Goal: Information Seeking & Learning: Learn about a topic

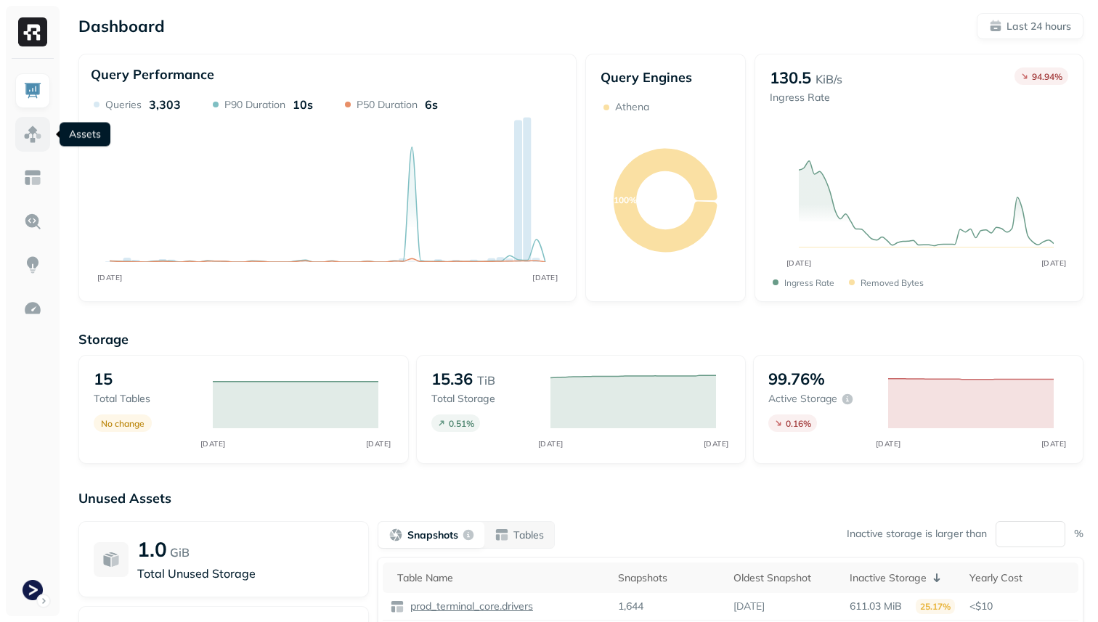
click at [29, 132] on img at bounding box center [32, 134] width 19 height 19
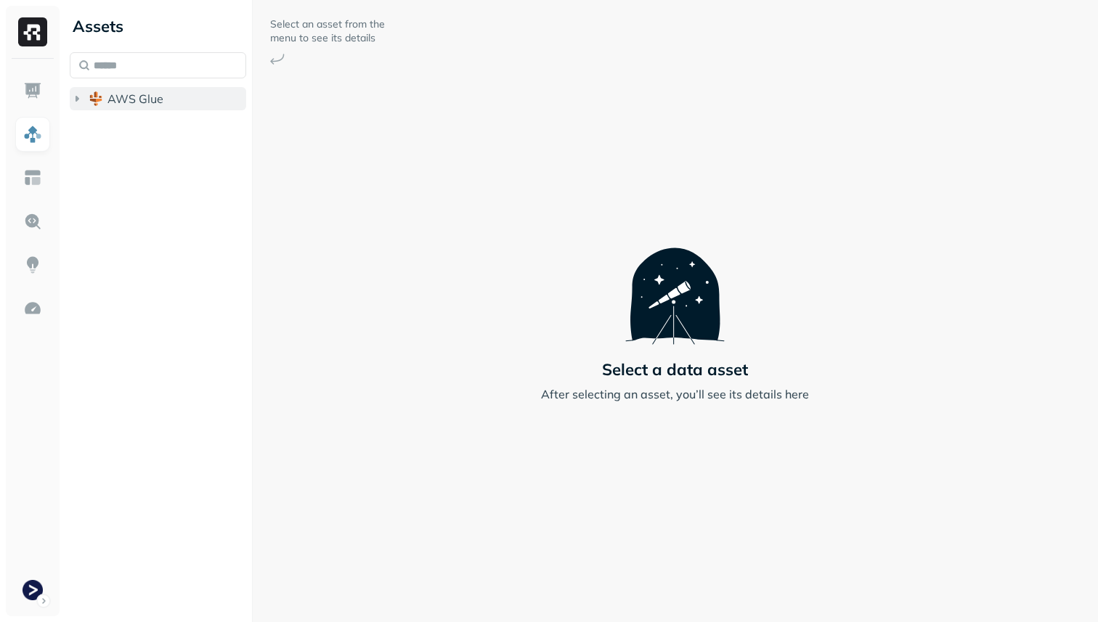
click at [125, 99] on span "AWS Glue" at bounding box center [135, 99] width 56 height 15
click at [141, 120] on span "prod_terminal_core" at bounding box center [174, 126] width 105 height 15
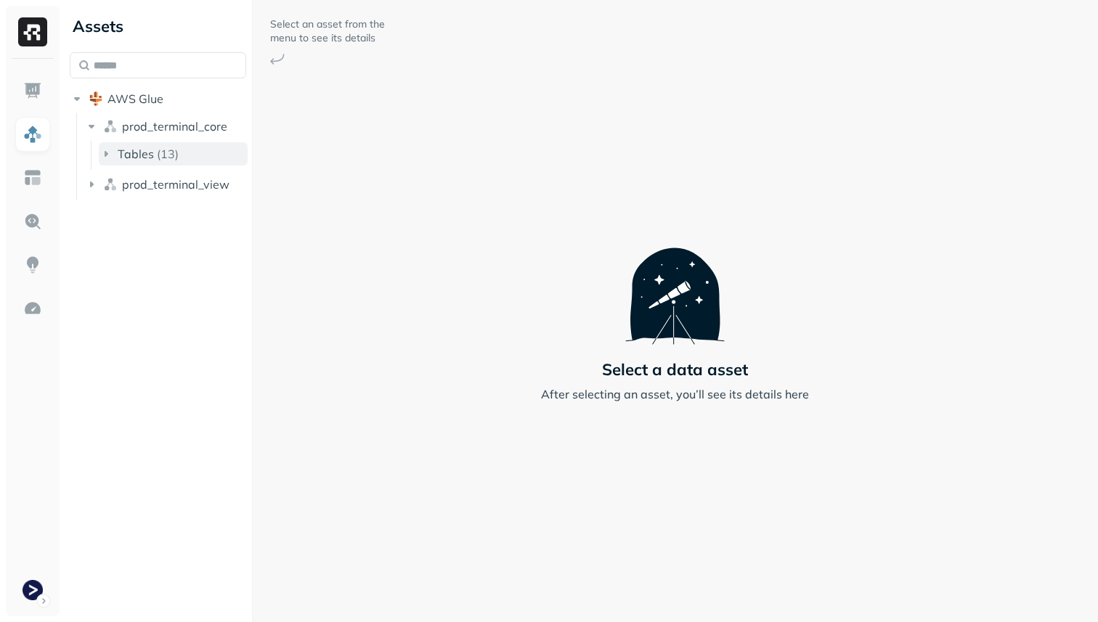
click at [141, 145] on button "Tables ( 13 )" at bounding box center [173, 153] width 149 height 23
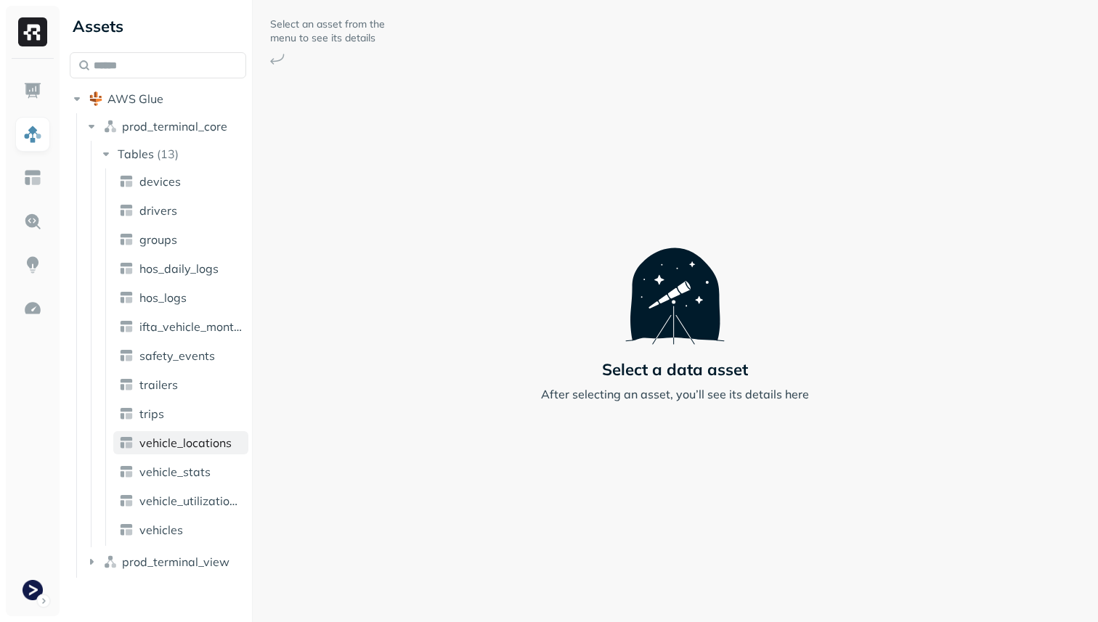
click at [179, 447] on span "vehicle_locations" at bounding box center [185, 443] width 92 height 15
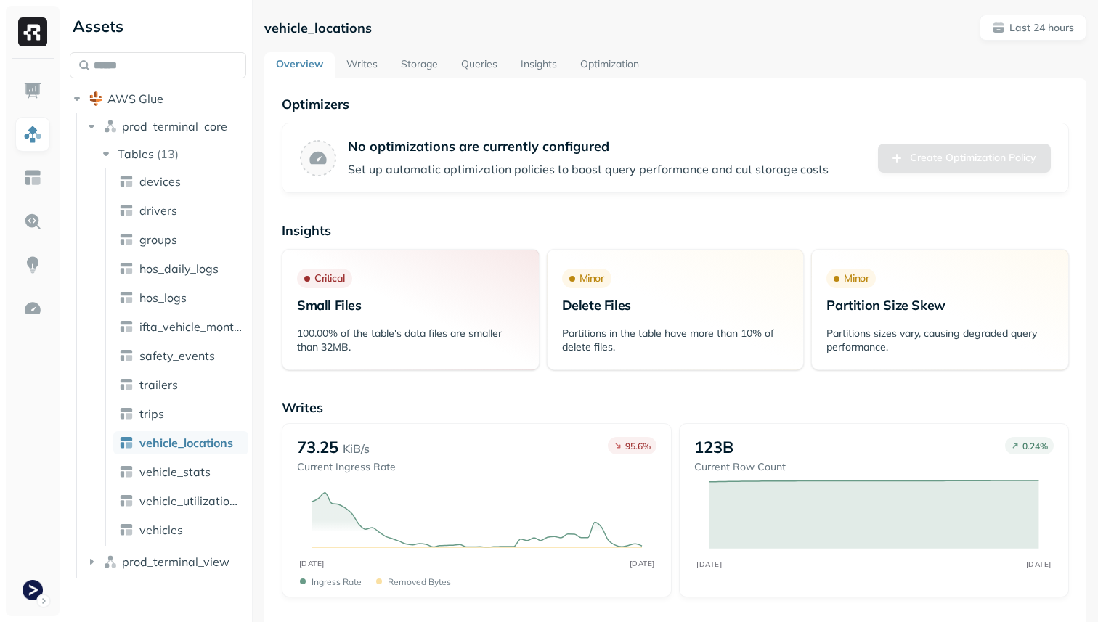
click at [435, 70] on link "Storage" at bounding box center [419, 65] width 60 height 26
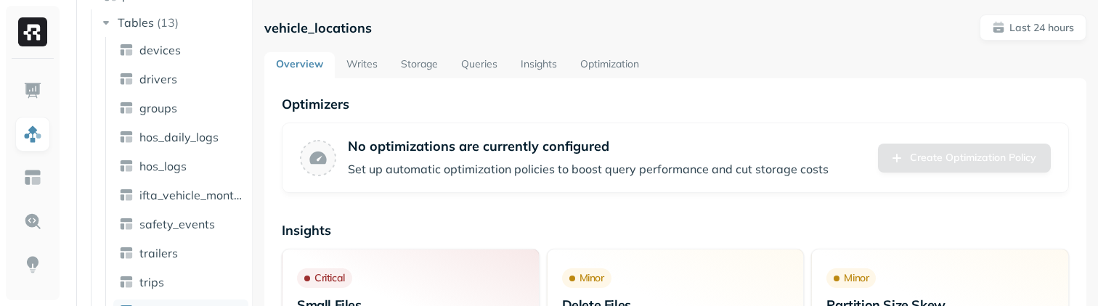
scroll to position [148, 0]
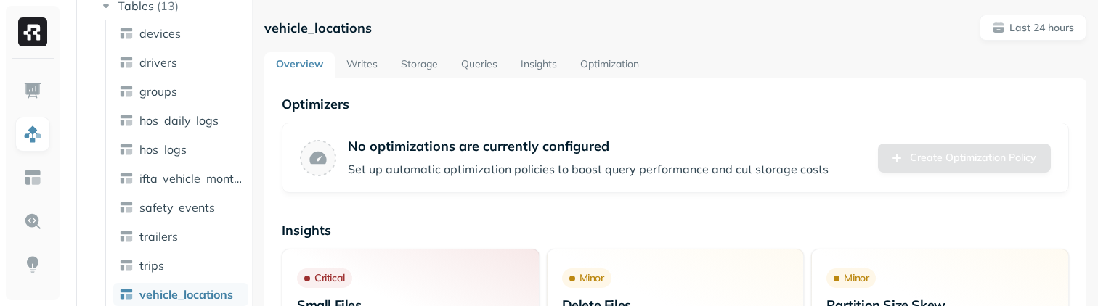
click at [418, 66] on link "Storage" at bounding box center [419, 65] width 60 height 26
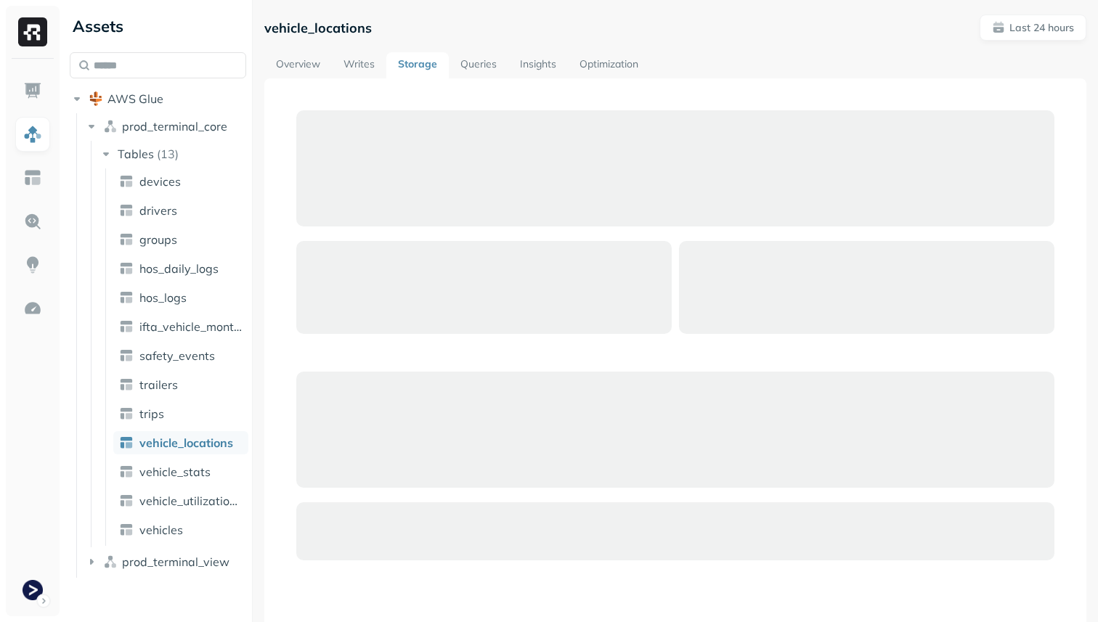
click at [475, 68] on link "Queries" at bounding box center [479, 65] width 60 height 26
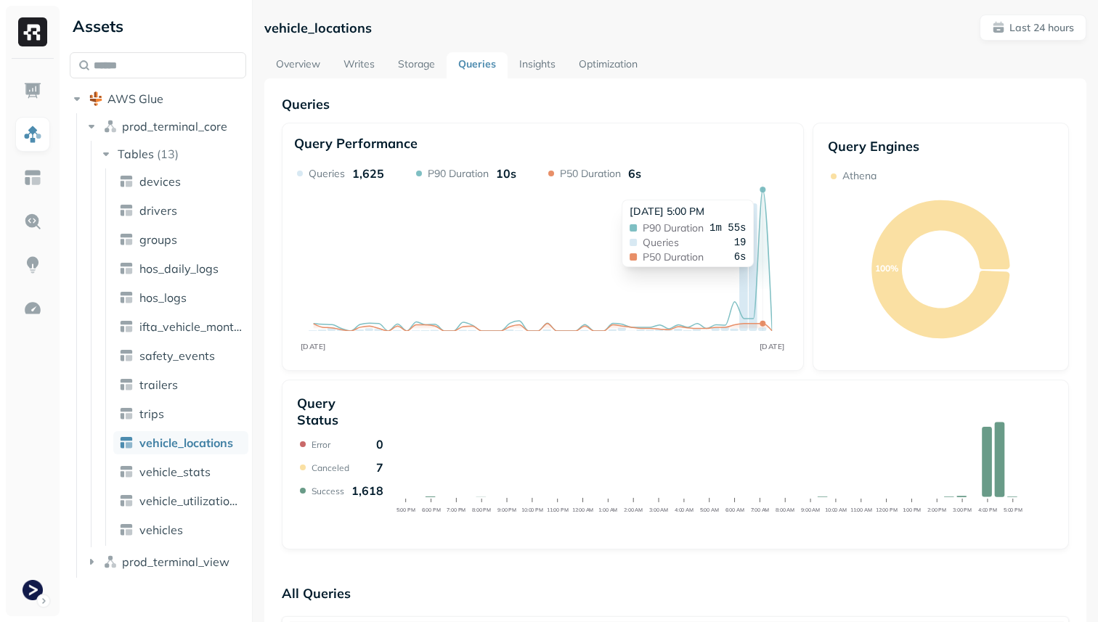
click at [760, 192] on icon "AUG [DATE]" at bounding box center [542, 262] width 497 height 192
click at [763, 190] on circle at bounding box center [763, 190] width 6 height 6
click at [767, 208] on icon "AUG [DATE]" at bounding box center [542, 262] width 497 height 192
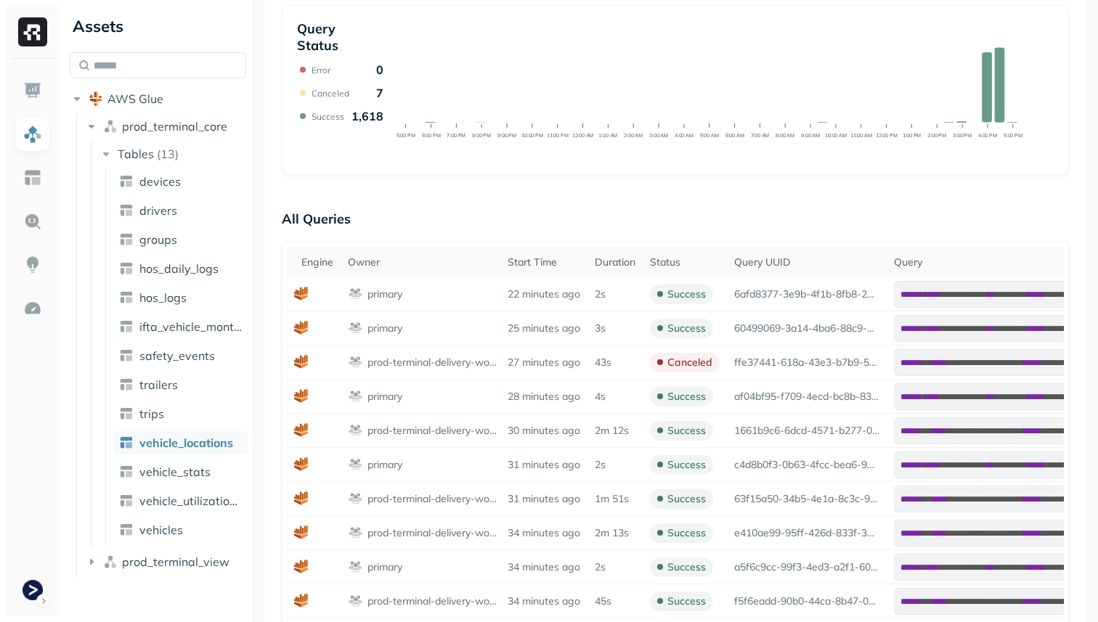
scroll to position [504, 0]
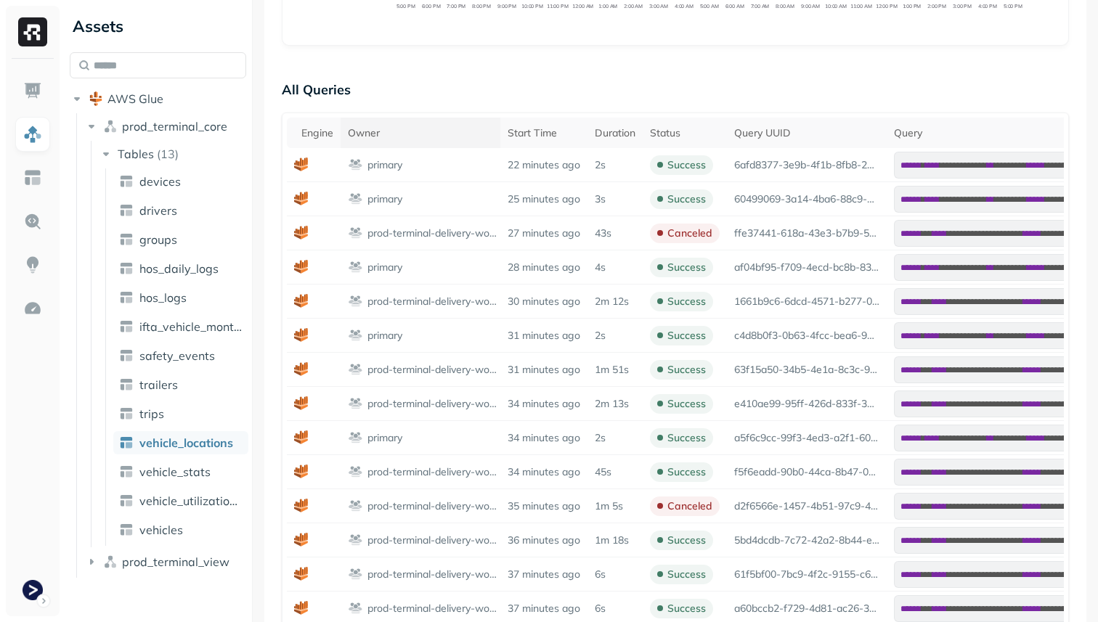
click at [479, 134] on div "Owner" at bounding box center [420, 133] width 145 height 14
click at [484, 237] on p "prod-terminal-delivery-workgroup" at bounding box center [432, 234] width 130 height 14
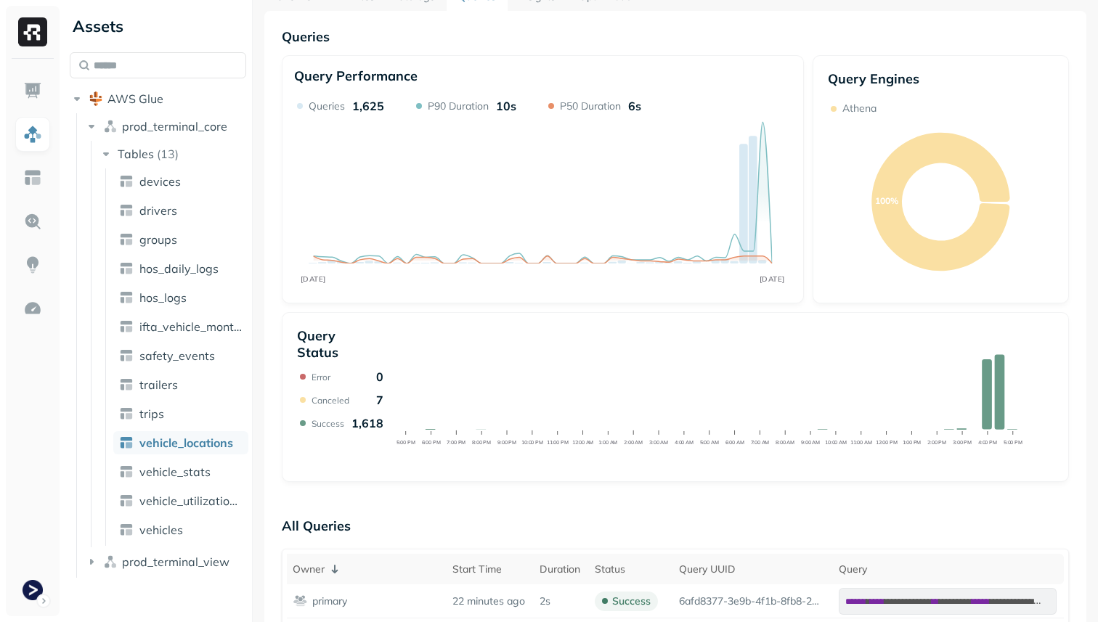
scroll to position [0, 0]
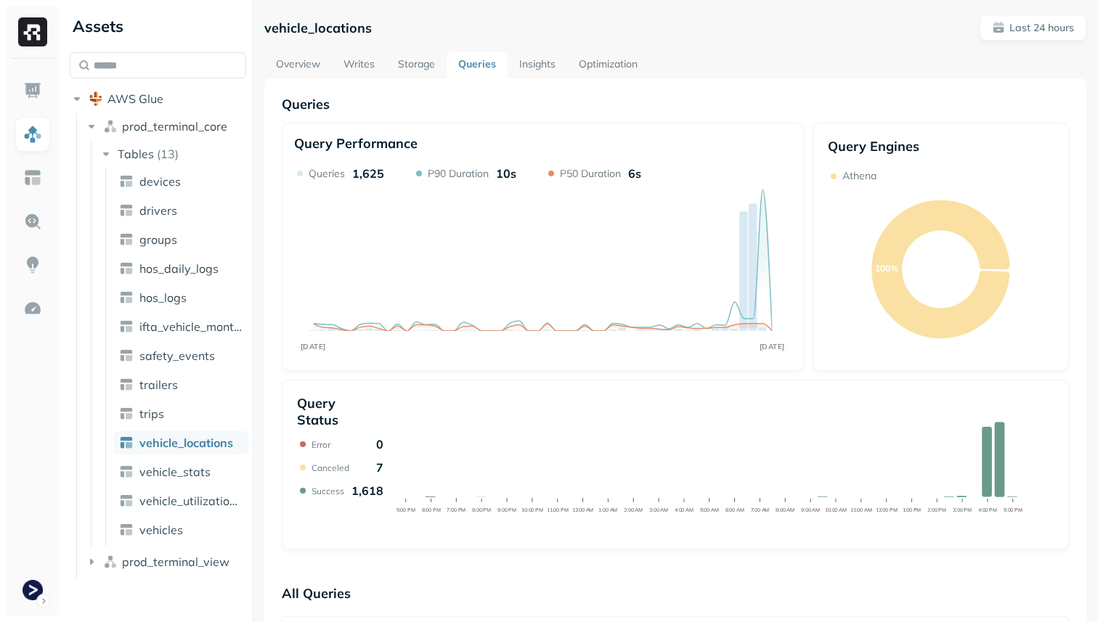
click at [599, 61] on link "Optimization" at bounding box center [608, 65] width 82 height 26
